Goal: Transaction & Acquisition: Purchase product/service

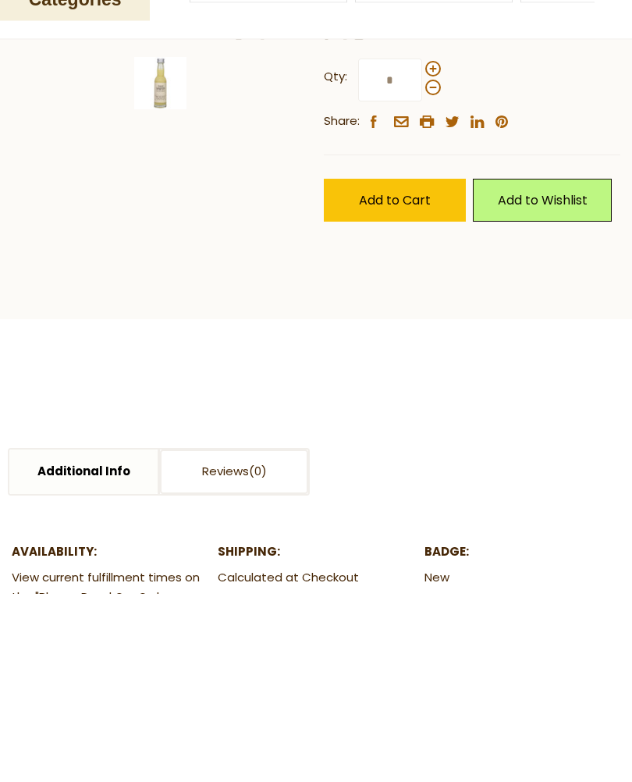
click at [437, 265] on span at bounding box center [433, 258] width 16 height 16
click at [422, 290] on input "*" at bounding box center [390, 268] width 64 height 43
click at [432, 284] on span at bounding box center [433, 276] width 16 height 16
click at [422, 290] on input "*" at bounding box center [390, 268] width 64 height 43
click at [433, 265] on span at bounding box center [433, 258] width 16 height 16
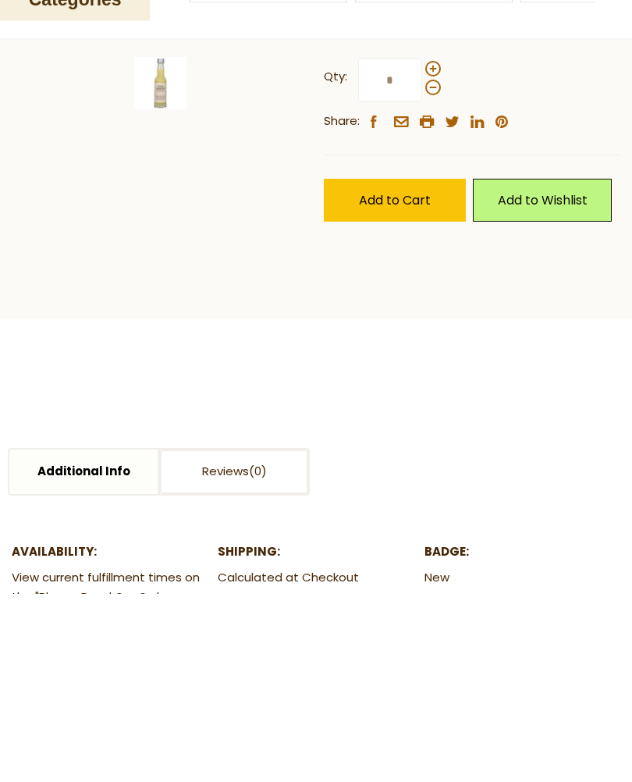
click at [422, 290] on input "*" at bounding box center [390, 268] width 64 height 43
click at [416, 398] on span "Add to Cart" at bounding box center [395, 389] width 72 height 18
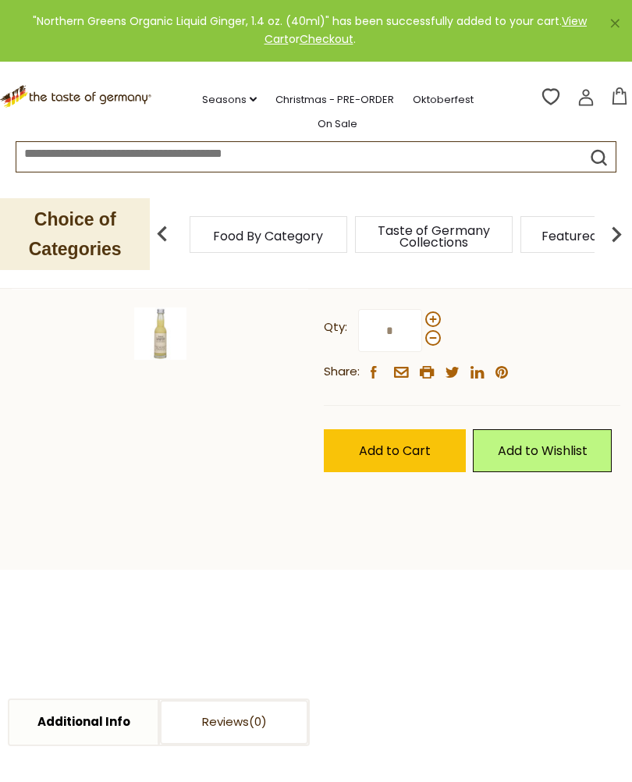
click at [434, 340] on span at bounding box center [433, 338] width 16 height 16
click at [422, 340] on input "*" at bounding box center [390, 330] width 64 height 43
click at [433, 317] on span at bounding box center [433, 320] width 16 height 16
click at [422, 317] on input "*" at bounding box center [390, 331] width 64 height 43
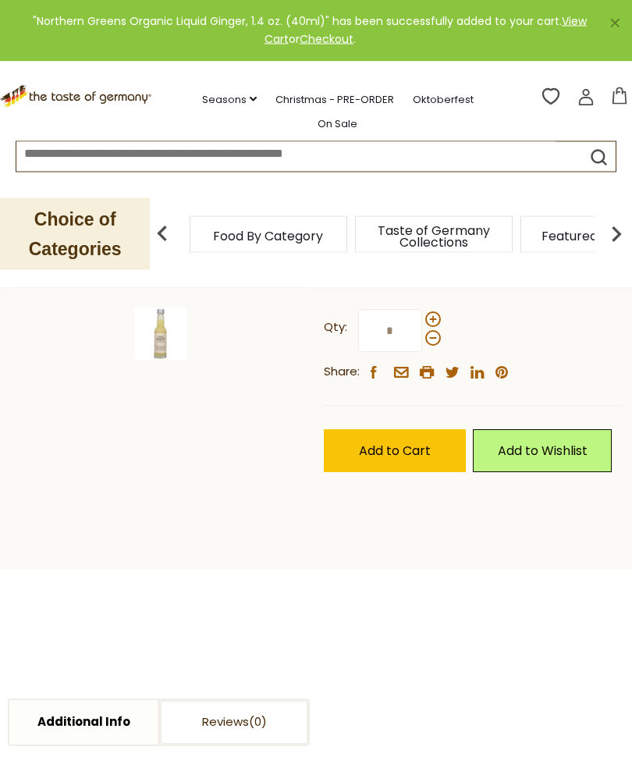
type input "*"
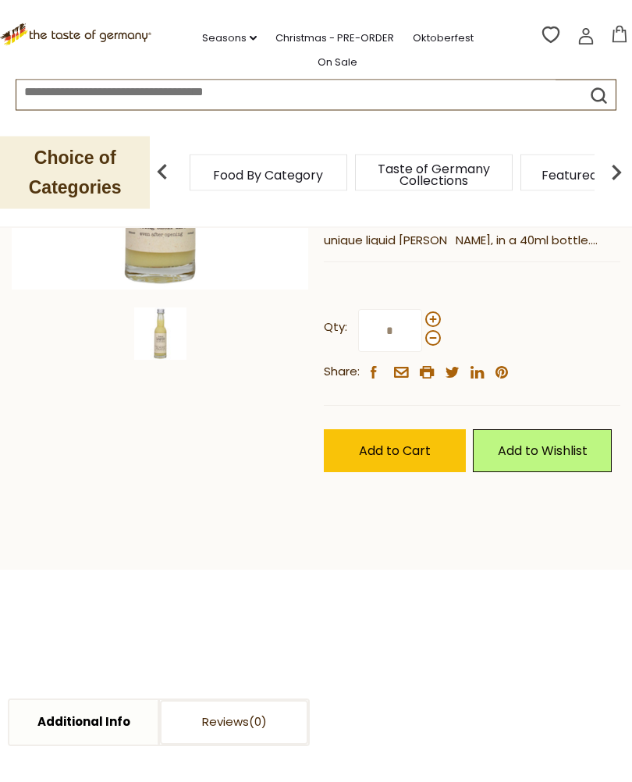
type input "*"
click at [407, 453] on span "Add to Cart" at bounding box center [395, 452] width 72 height 18
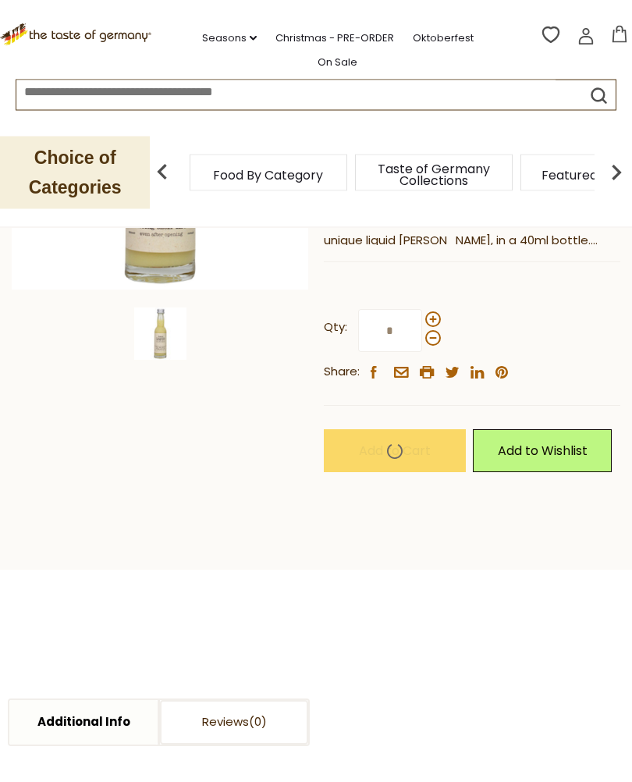
scroll to position [334, 0]
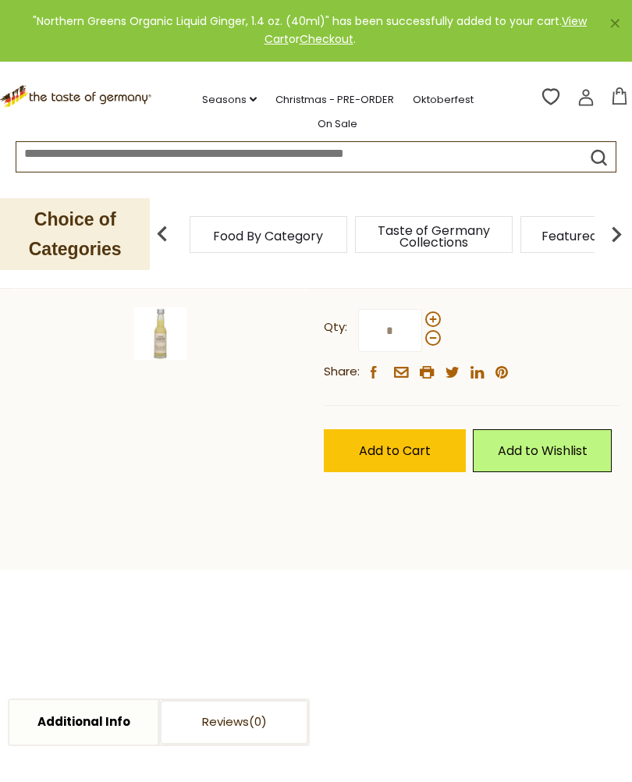
click at [626, 92] on icon at bounding box center [619, 95] width 14 height 17
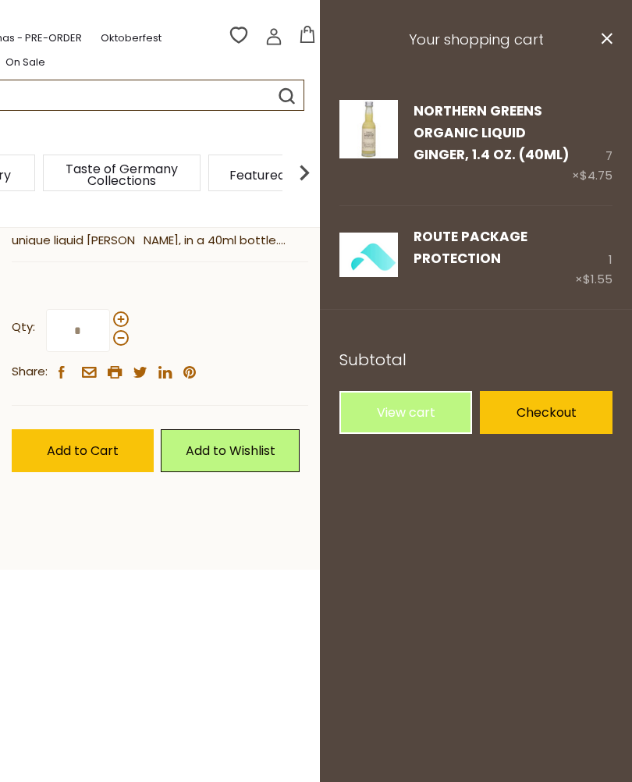
click at [474, 279] on link "Remove" at bounding box center [473, 282] width 46 height 16
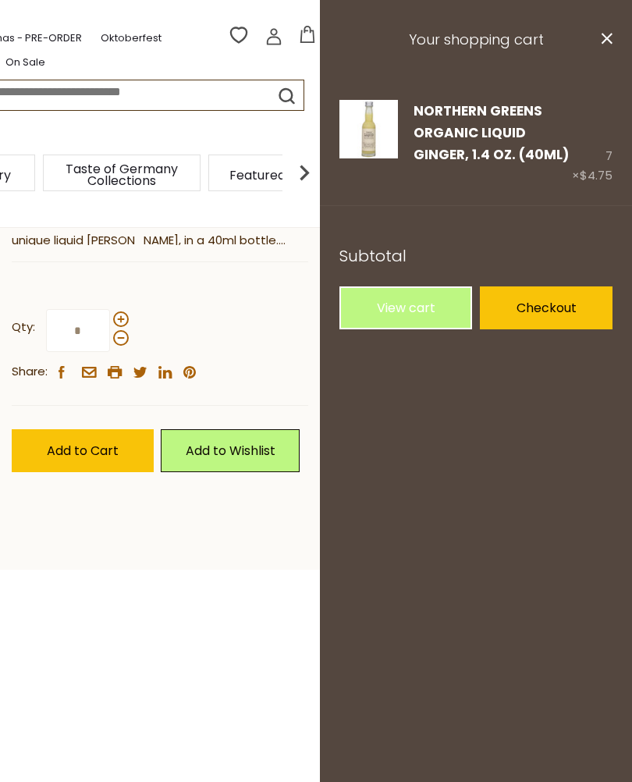
click at [430, 172] on link "Edit" at bounding box center [425, 177] width 23 height 16
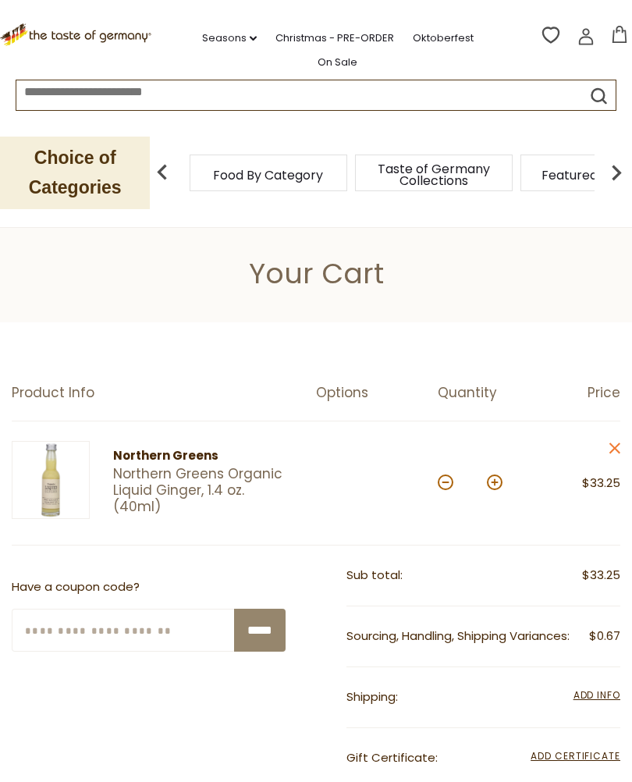
click at [443, 488] on button at bounding box center [446, 483] width 16 height 16
click at [443, 482] on button at bounding box center [446, 483] width 16 height 16
click at [441, 484] on button at bounding box center [446, 483] width 16 height 16
click at [443, 482] on button at bounding box center [446, 483] width 16 height 16
type input "*"
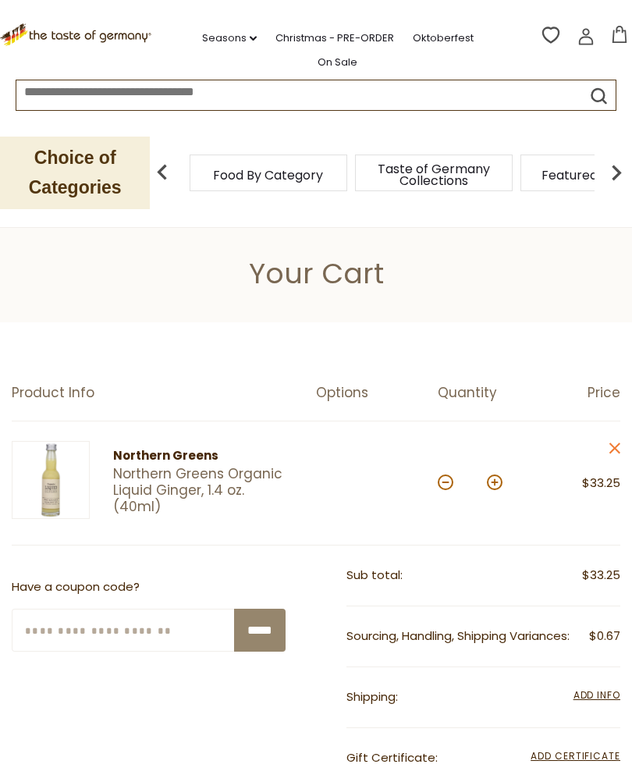
click at [443, 492] on div "*" at bounding box center [470, 483] width 65 height 43
click at [447, 479] on button at bounding box center [446, 483] width 16 height 16
type input "*"
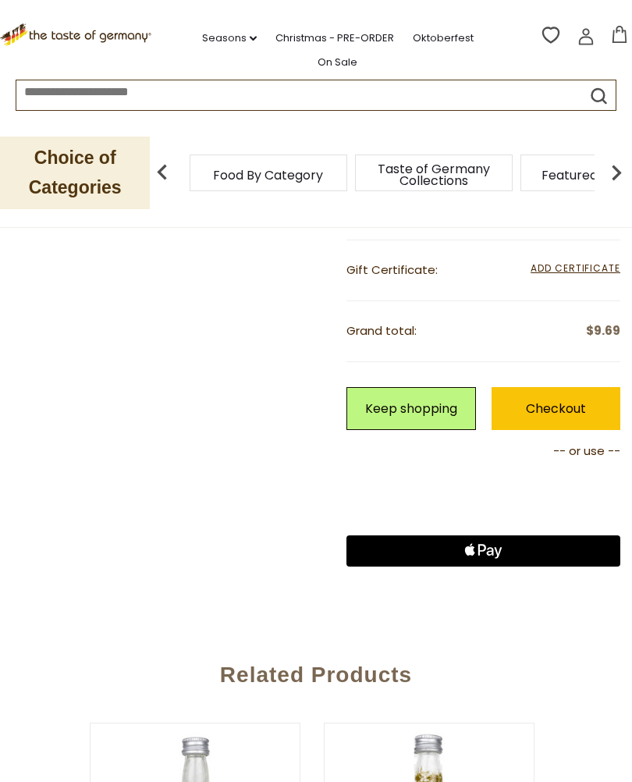
scroll to position [464, 0]
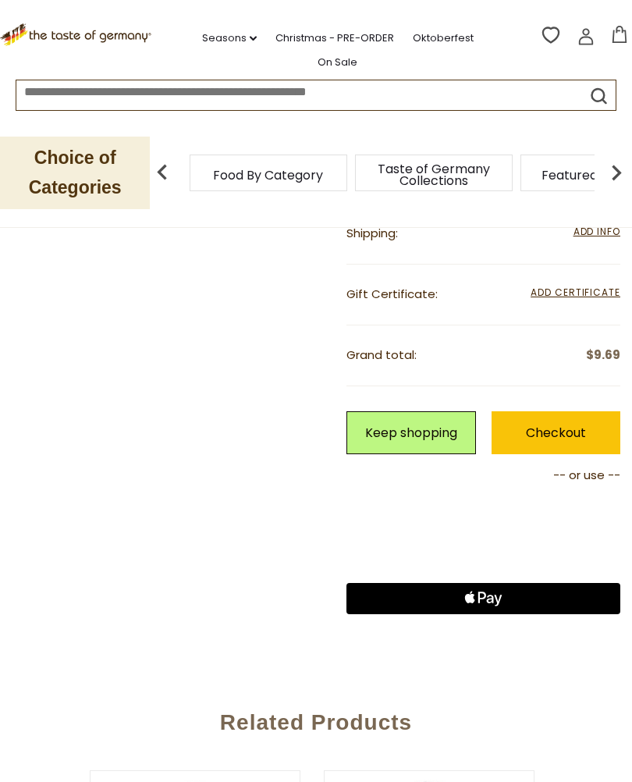
click at [563, 430] on link "Checkout" at bounding box center [557, 432] width 130 height 43
